Goal: Task Accomplishment & Management: Complete application form

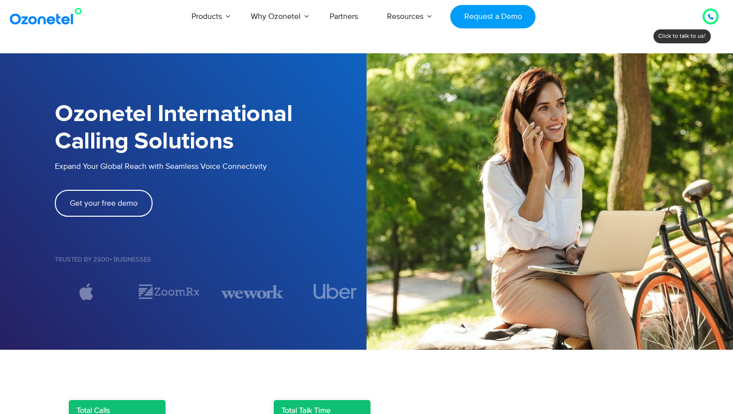
click at [709, 17] on icon at bounding box center [710, 16] width 5 height 5
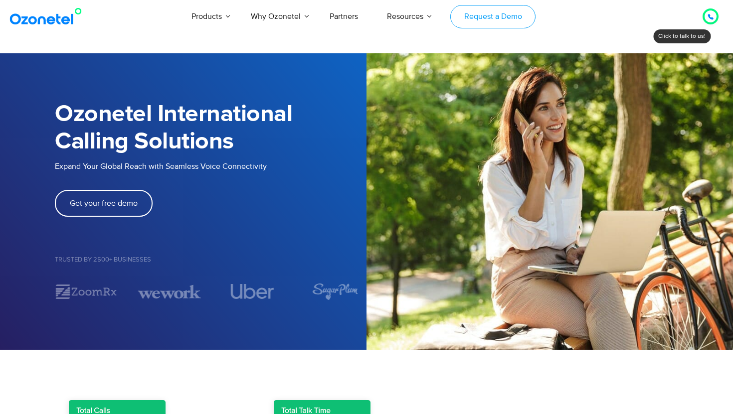
click at [508, 16] on link "Request a Demo" at bounding box center [492, 16] width 85 height 23
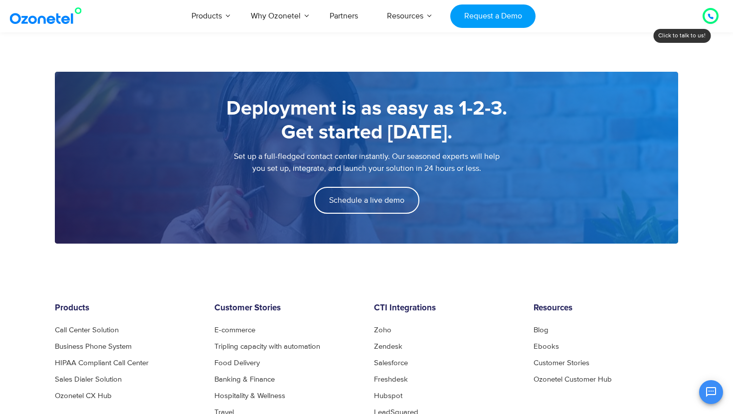
scroll to position [1334, 0]
